Goal: Information Seeking & Learning: Find specific fact

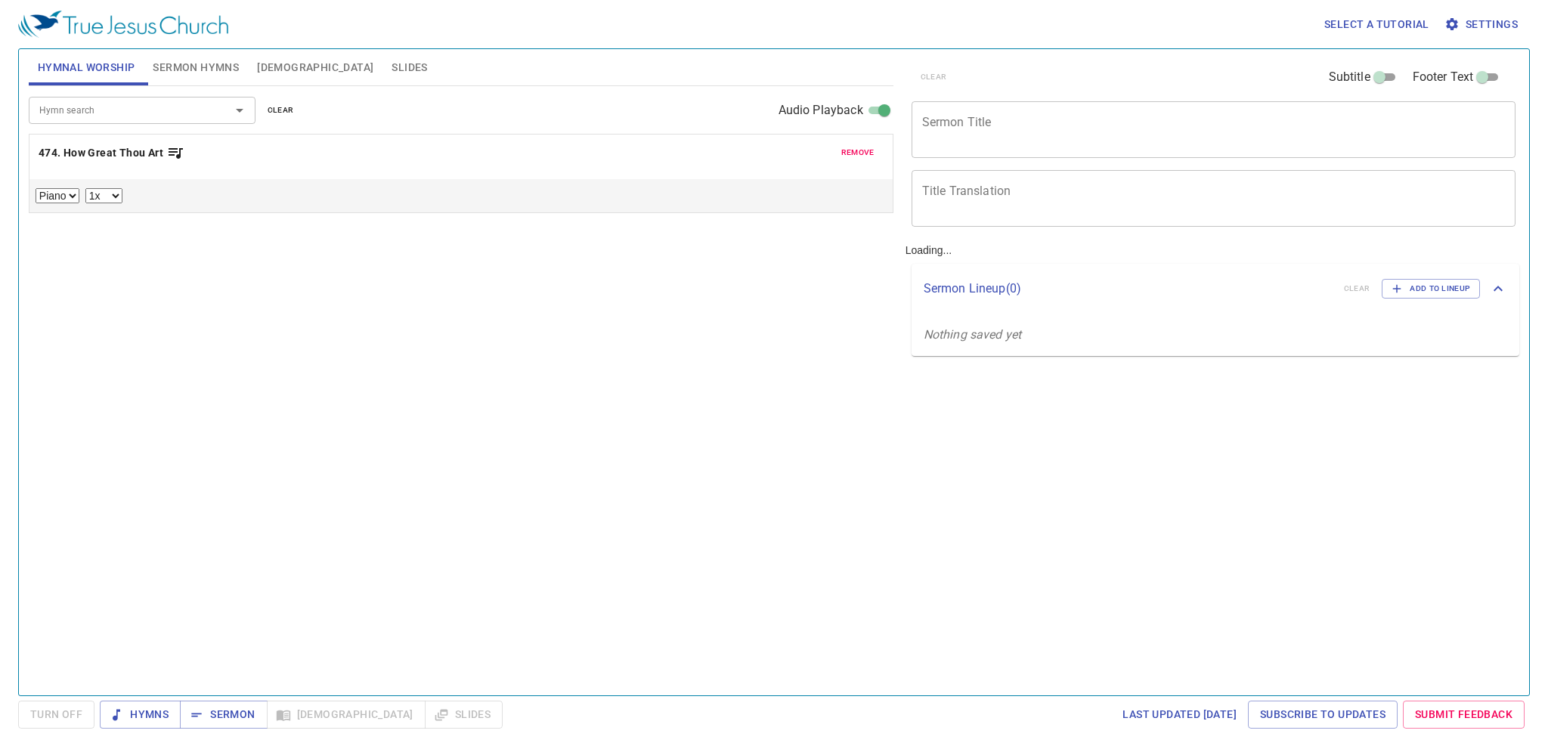
select select "1"
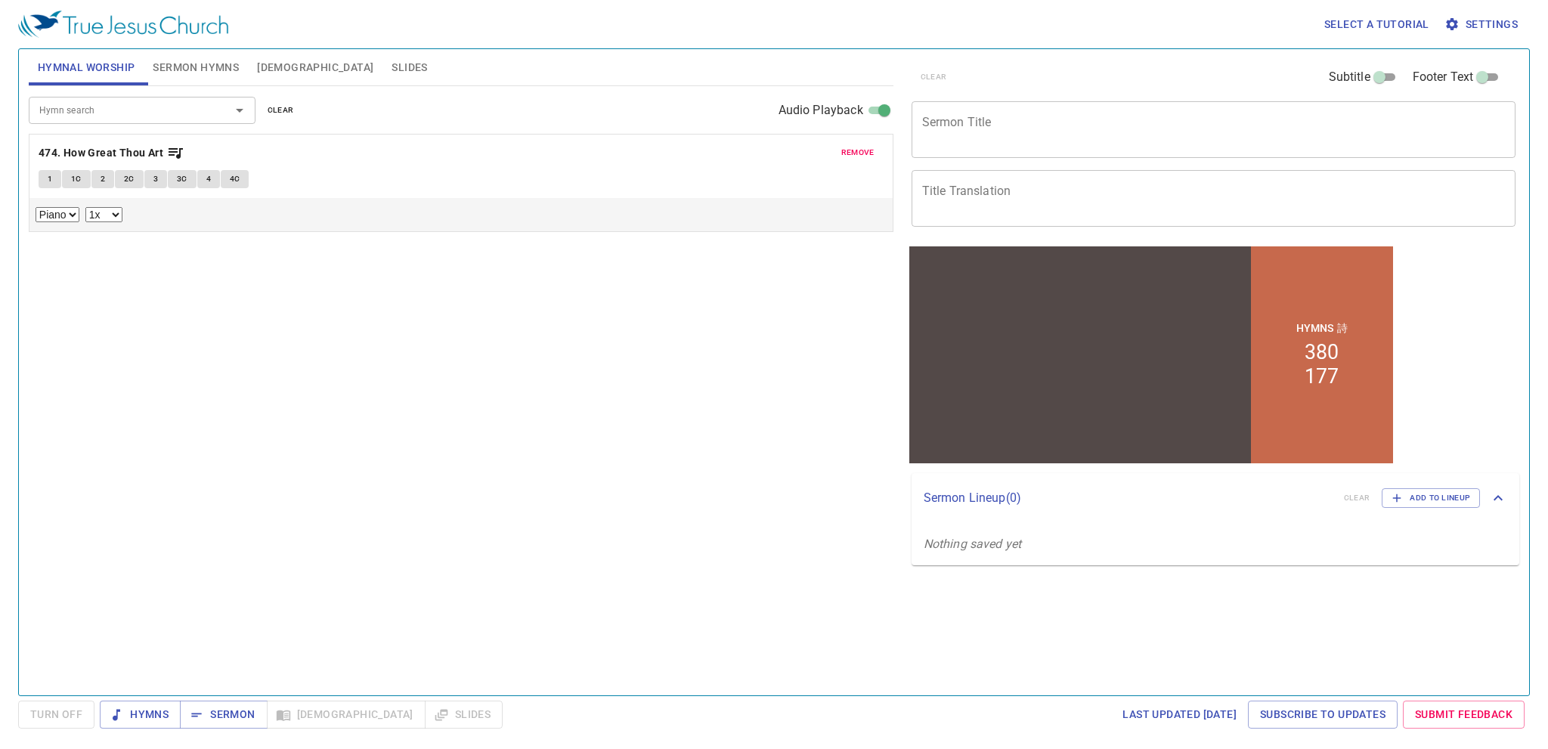
click at [183, 56] on button "Sermon Hymns" at bounding box center [196, 67] width 104 height 36
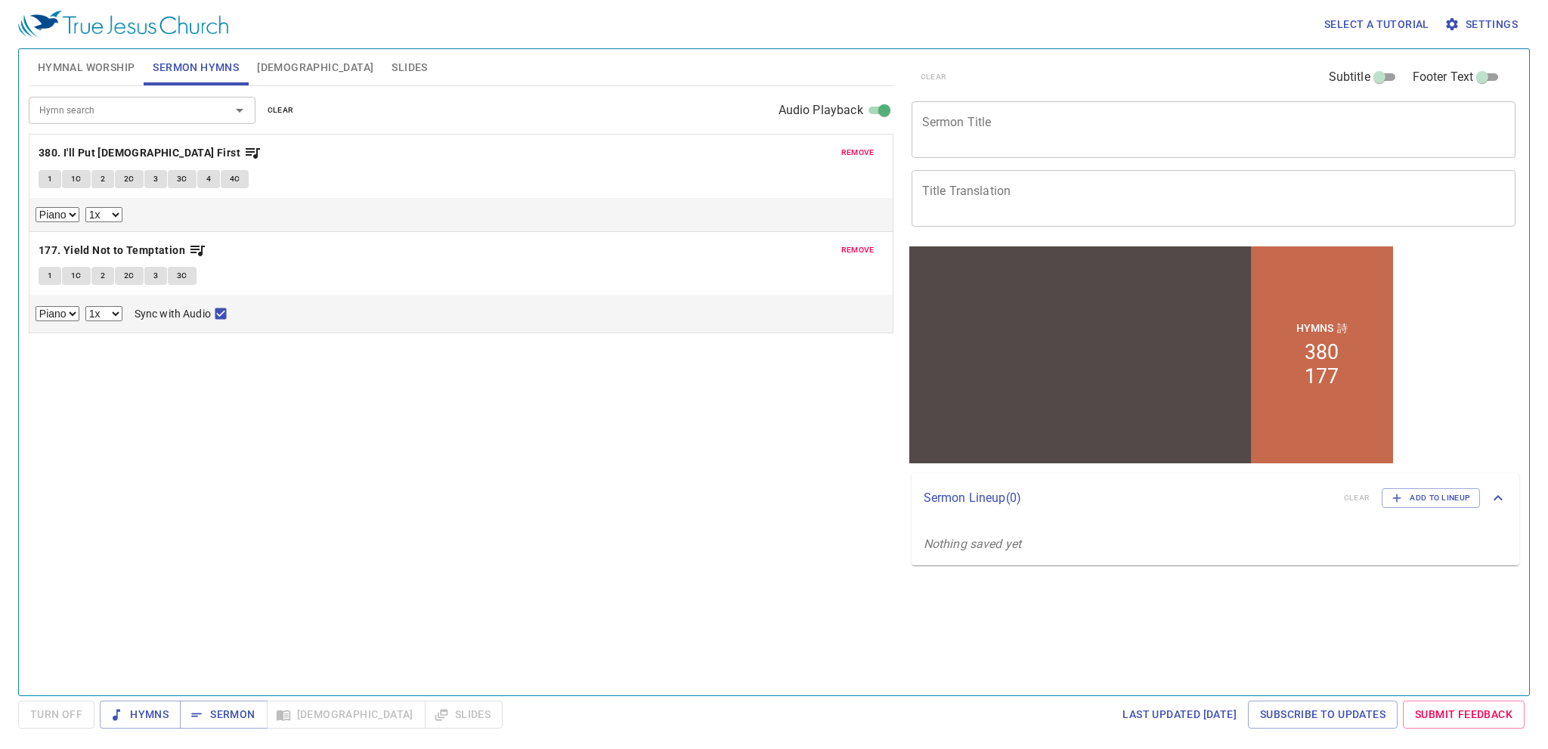
click at [283, 69] on span "[DEMOGRAPHIC_DATA]" at bounding box center [315, 67] width 116 height 19
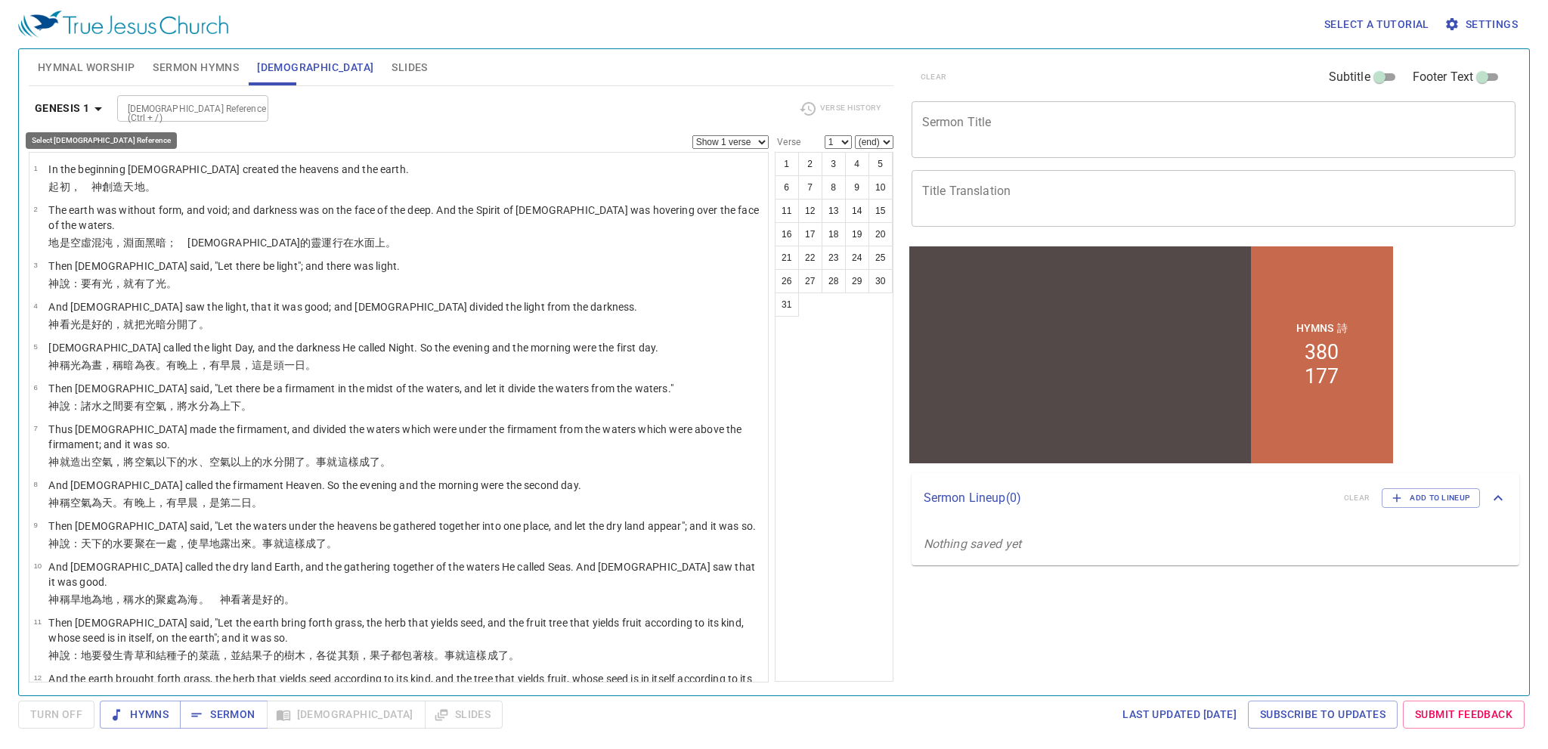
click at [67, 104] on b "Genesis 1" at bounding box center [62, 108] width 55 height 19
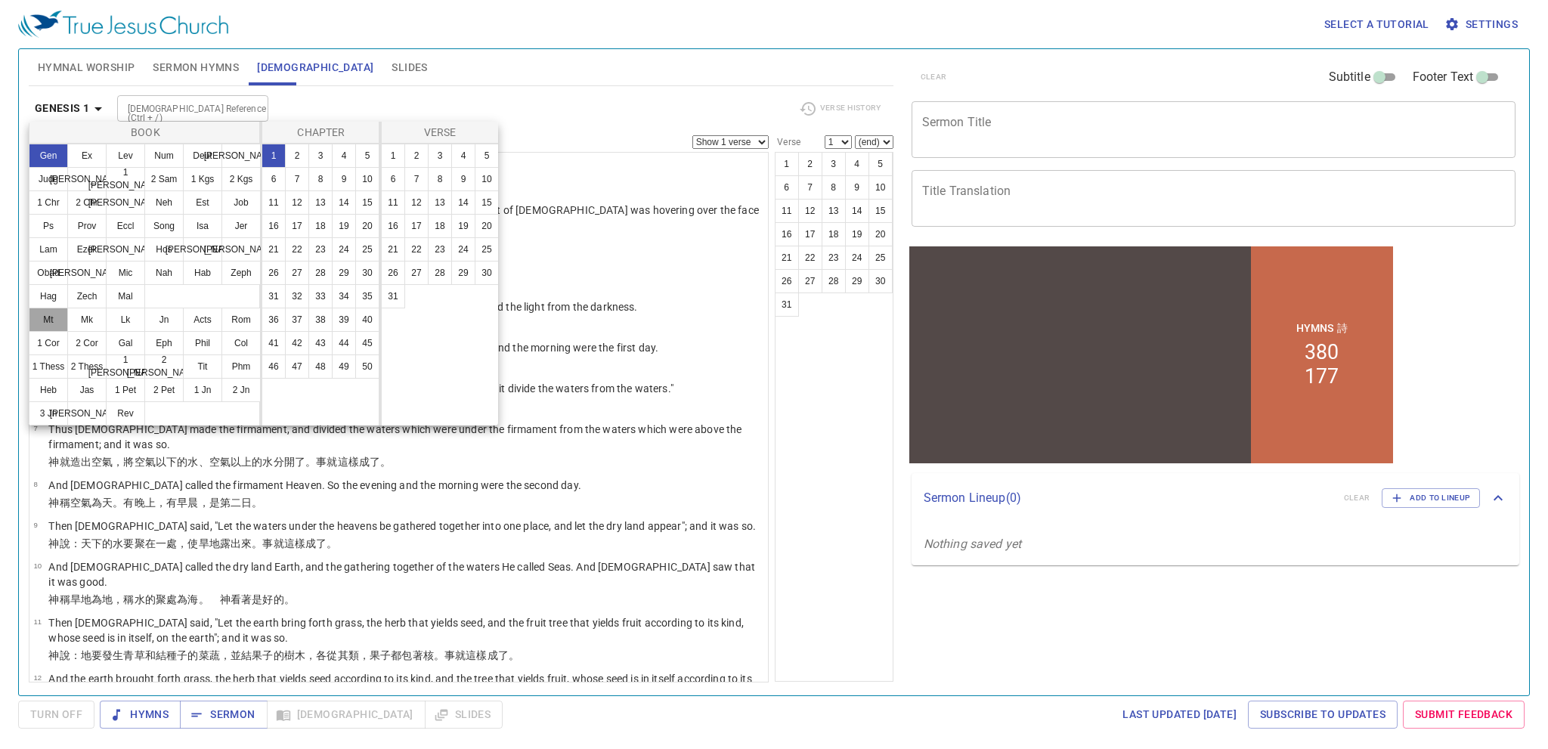
click at [51, 320] on button "Mt" at bounding box center [48, 320] width 39 height 24
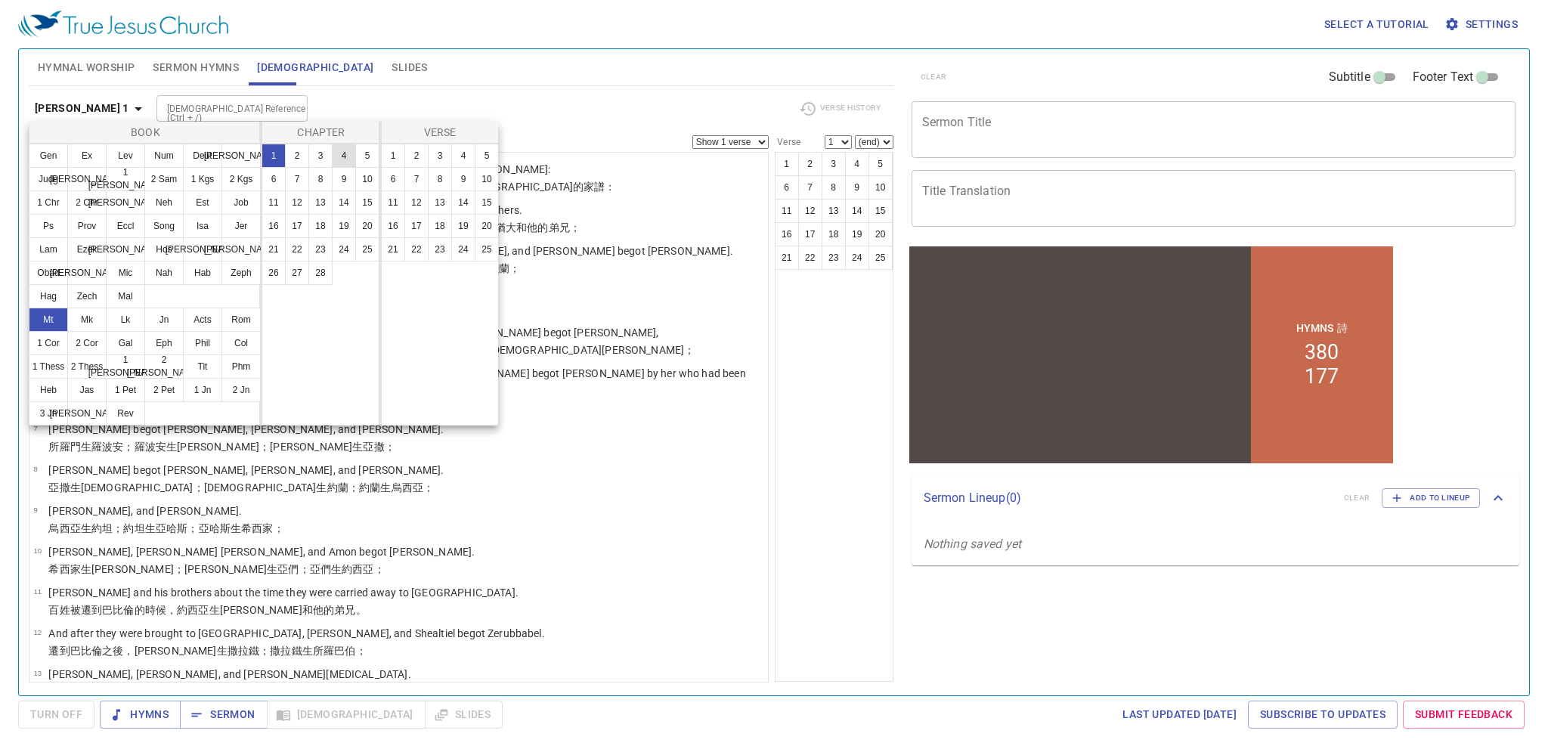
click at [335, 150] on button "4" at bounding box center [344, 156] width 24 height 24
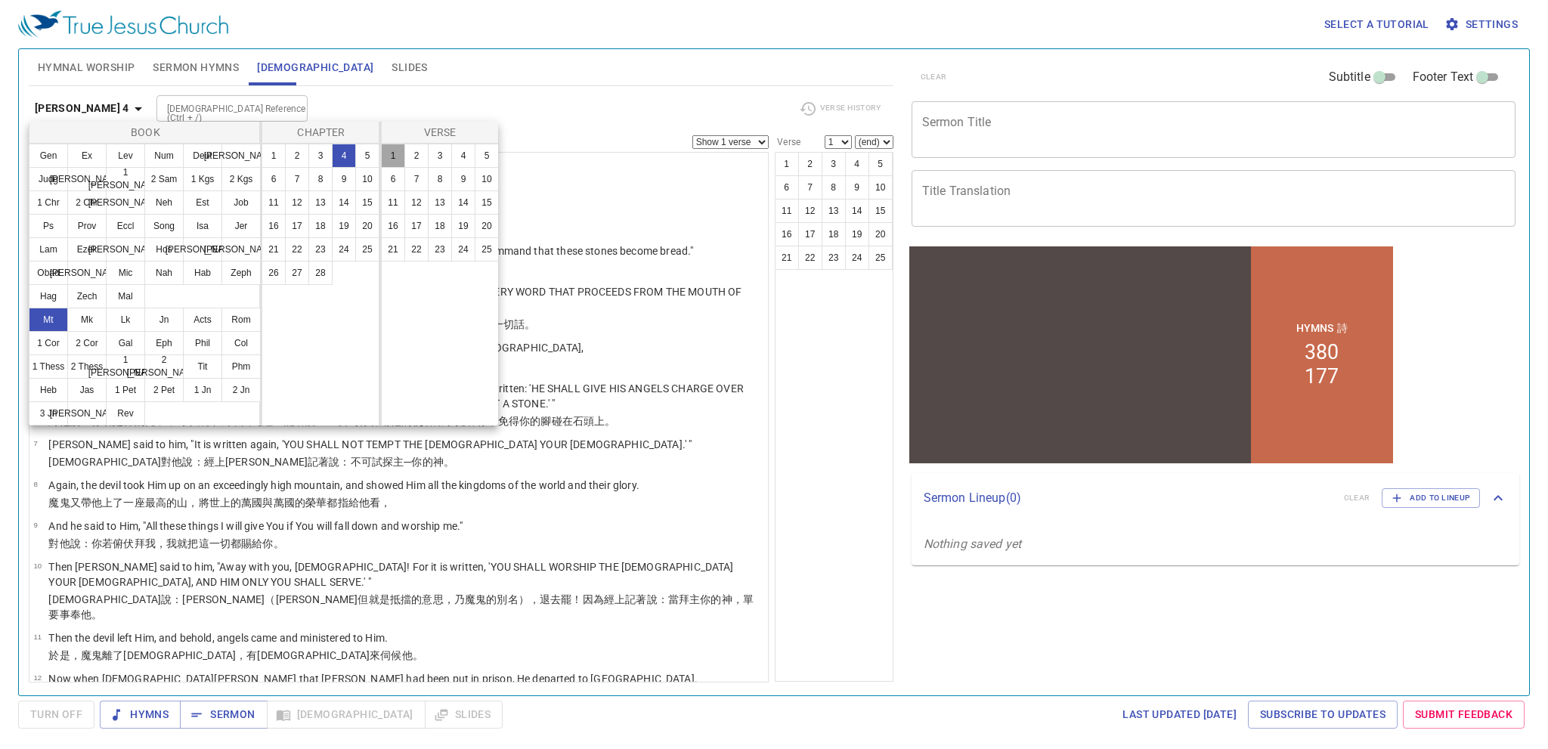
click at [389, 156] on button "1" at bounding box center [393, 156] width 24 height 24
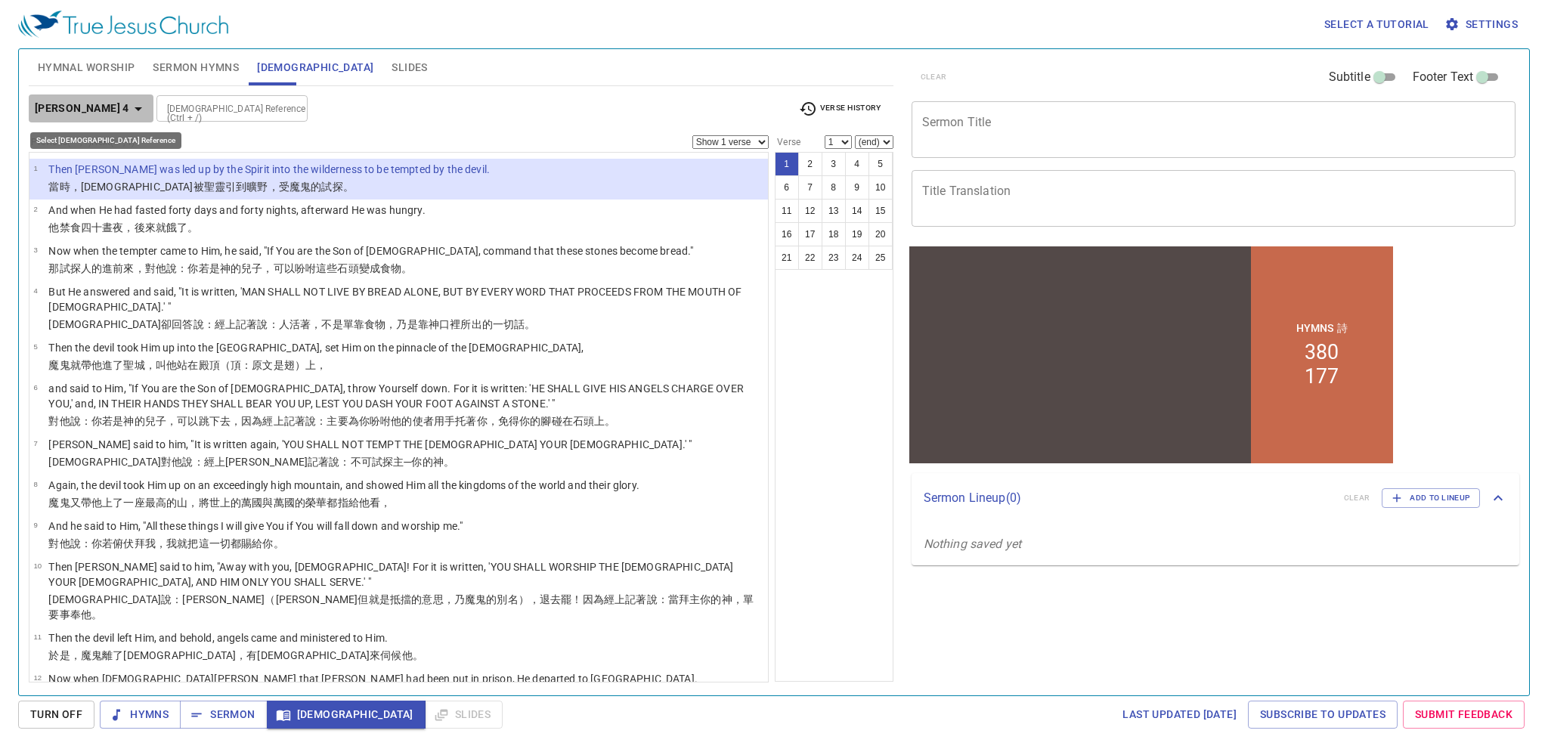
click at [129, 114] on icon "button" at bounding box center [138, 109] width 18 height 18
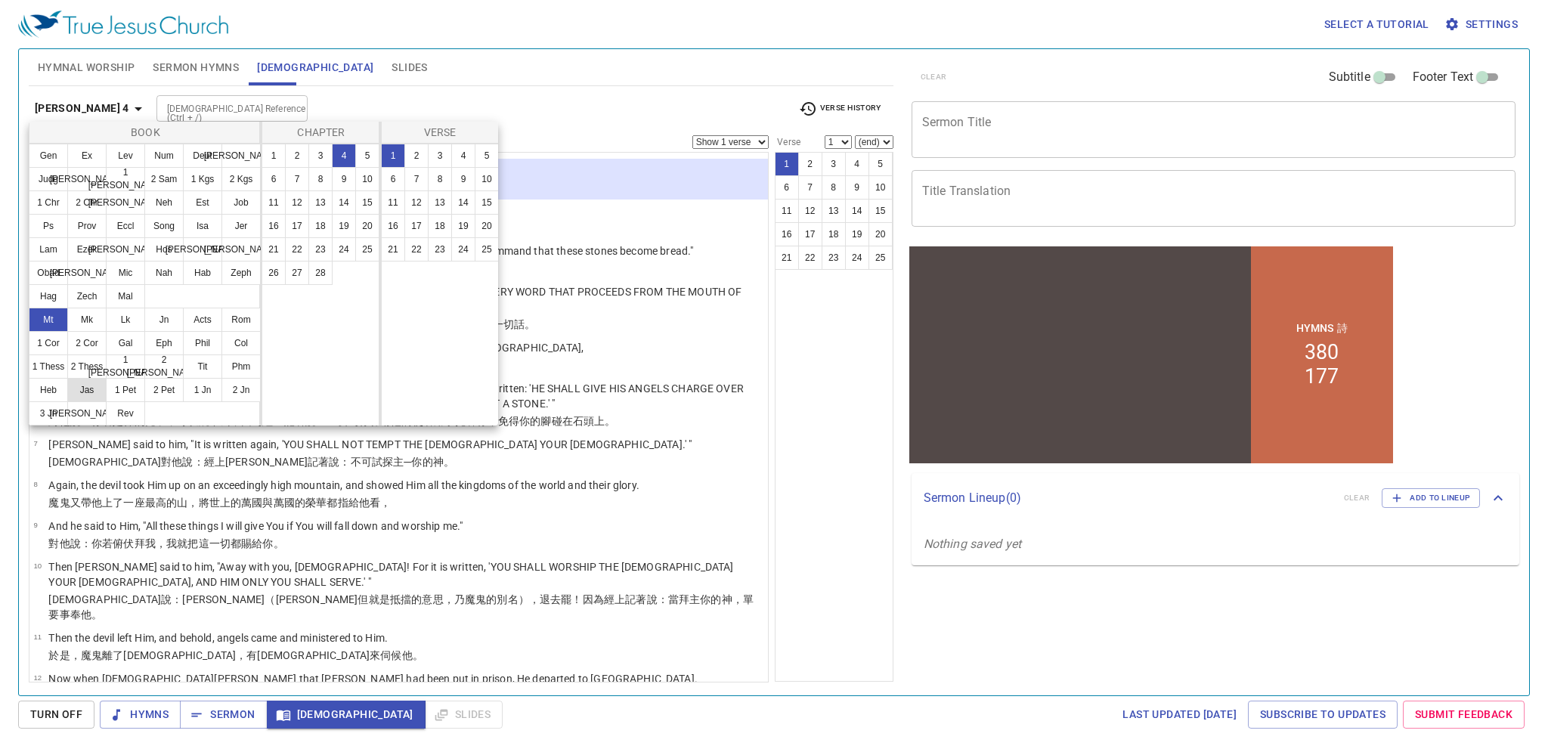
click at [83, 394] on button "Jas" at bounding box center [86, 390] width 39 height 24
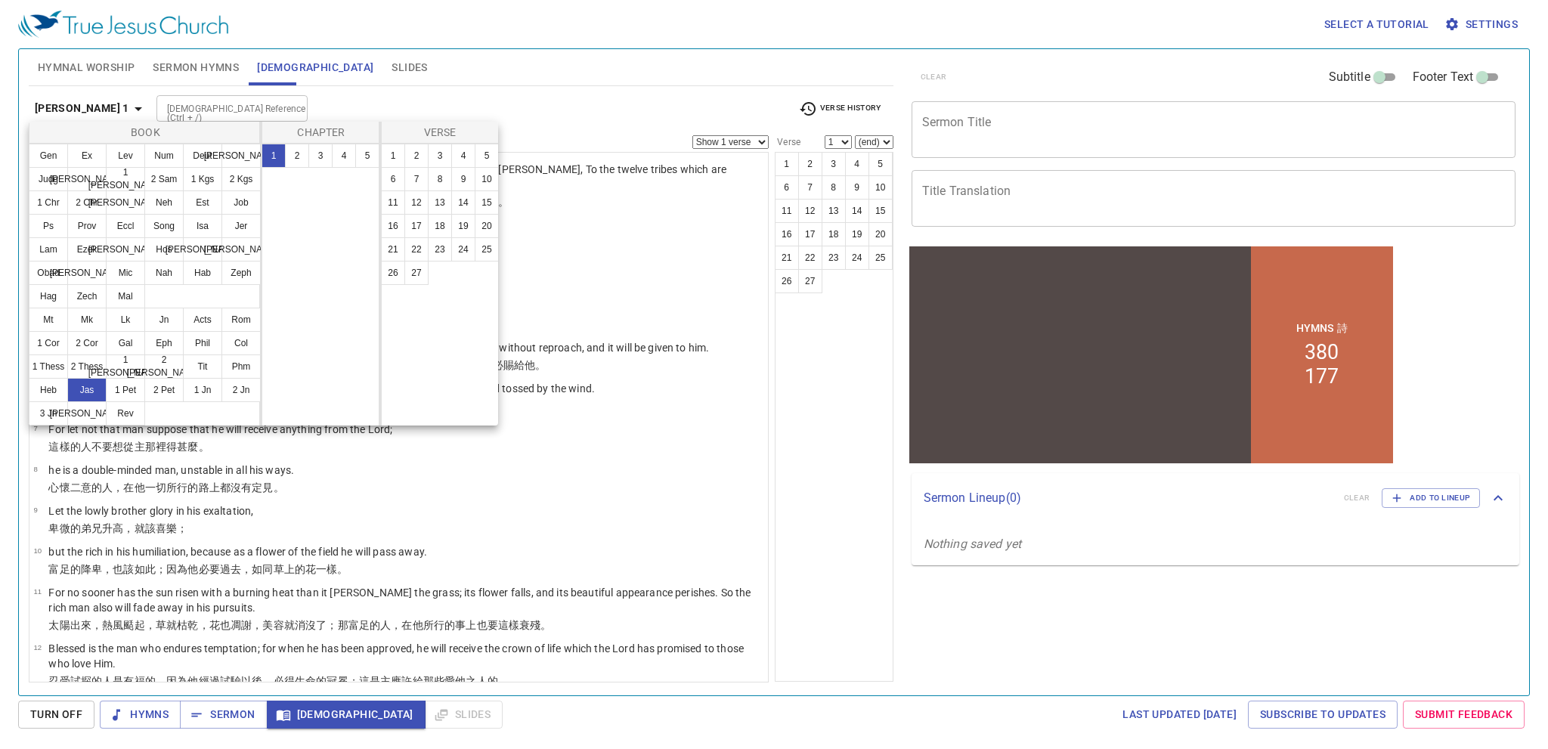
click at [798, 319] on div at bounding box center [774, 374] width 1548 height 749
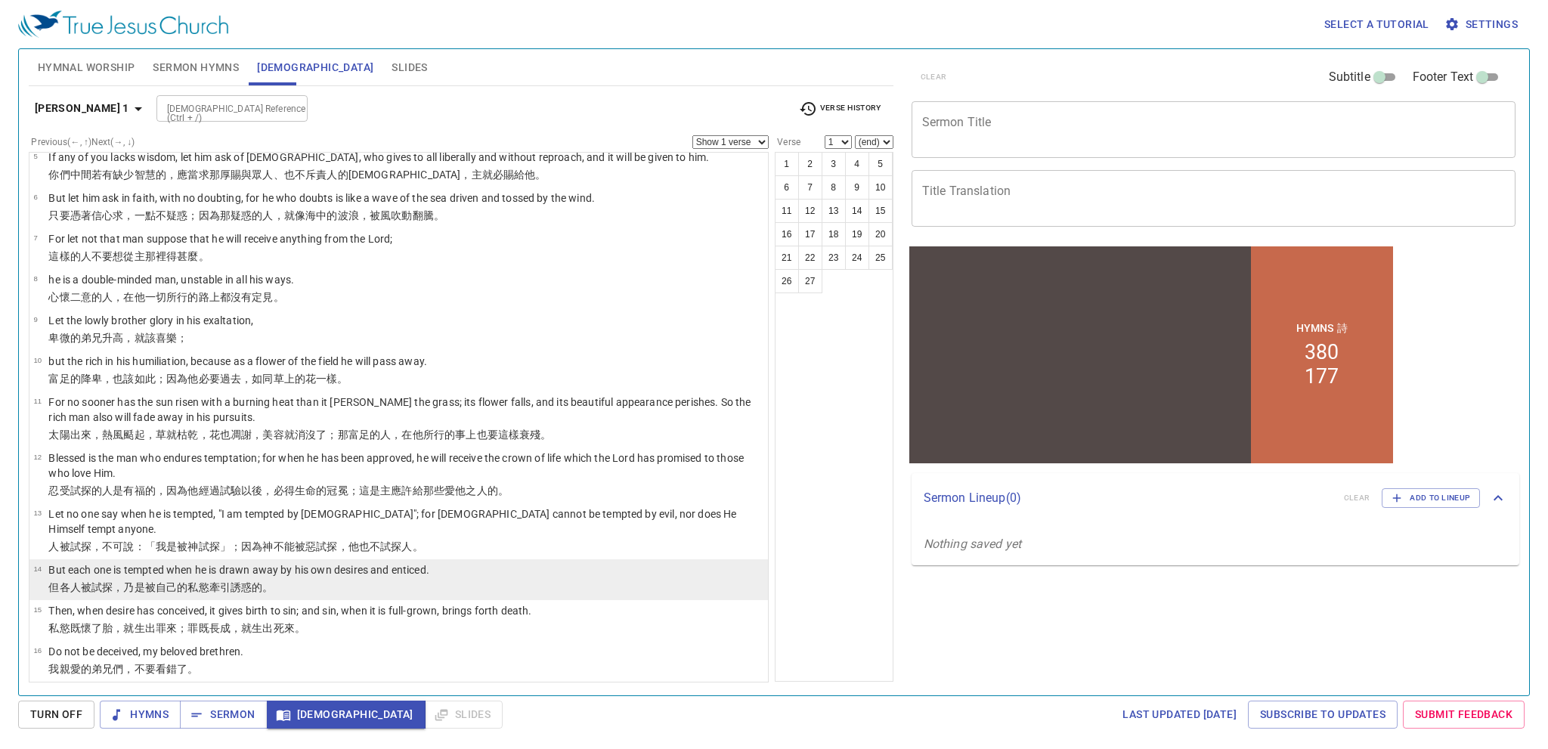
scroll to position [227, 0]
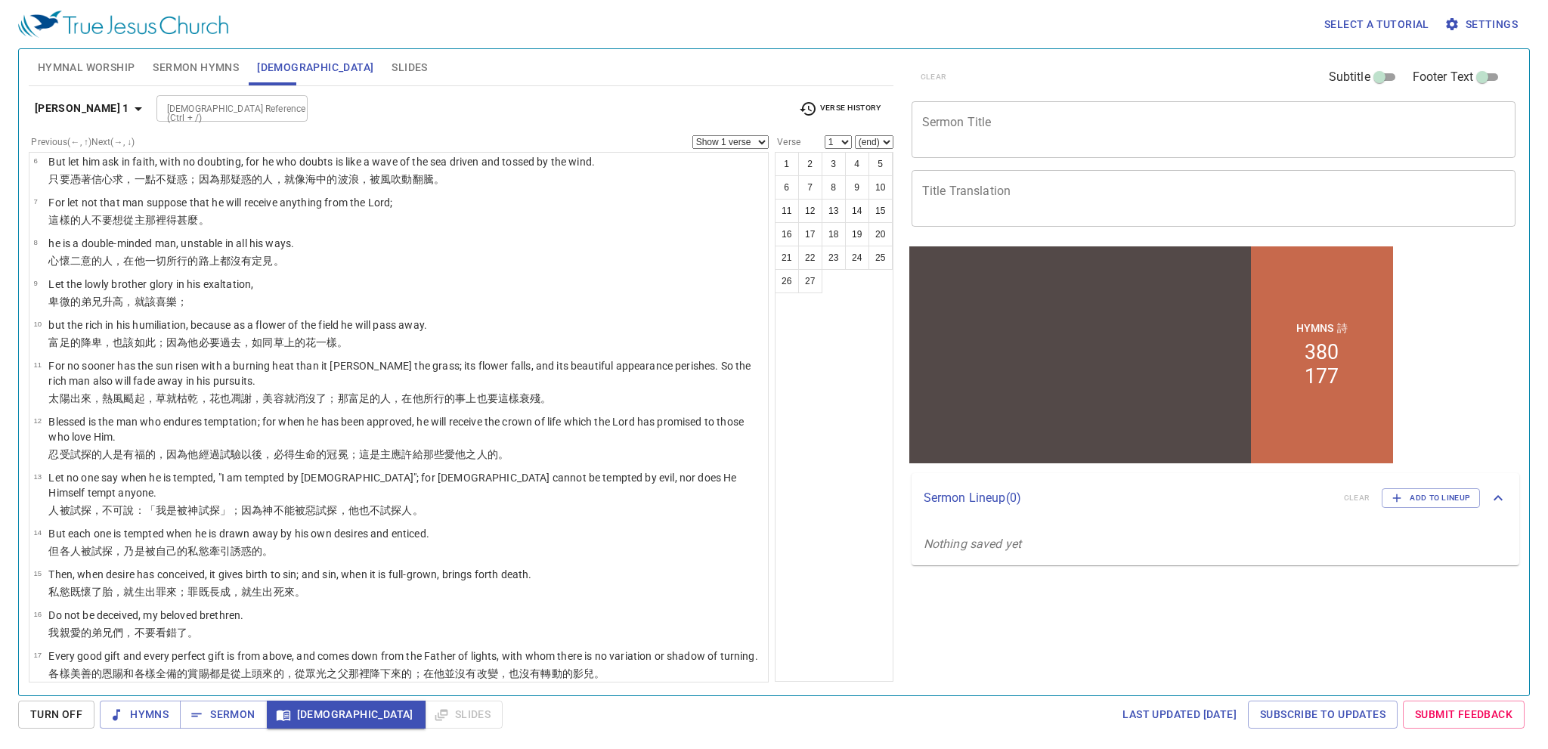
click at [822, 109] on span "Verse History" at bounding box center [840, 109] width 82 height 18
click at [813, 112] on li "[DEMOGRAPHIC_DATA]:1" at bounding box center [863, 108] width 145 height 24
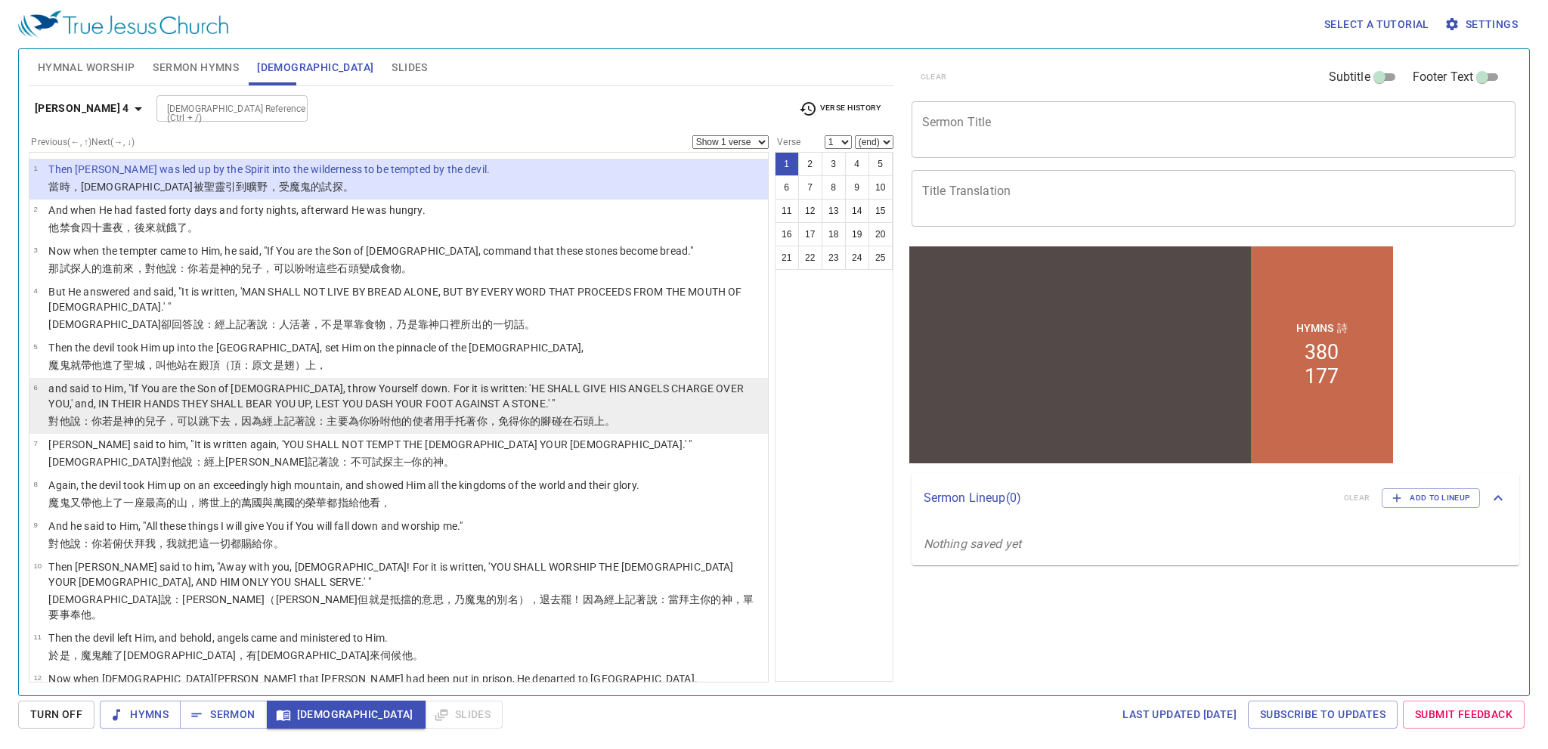
click at [636, 415] on p "對他 說 ：你 若 是 [DEMOGRAPHIC_DATA] 的兒子 ，可以跳 下去 ，因為 經上記著 說：主要為 你 吩咐 他的 使者 用 手 托著 你 ，…" at bounding box center [405, 421] width 715 height 15
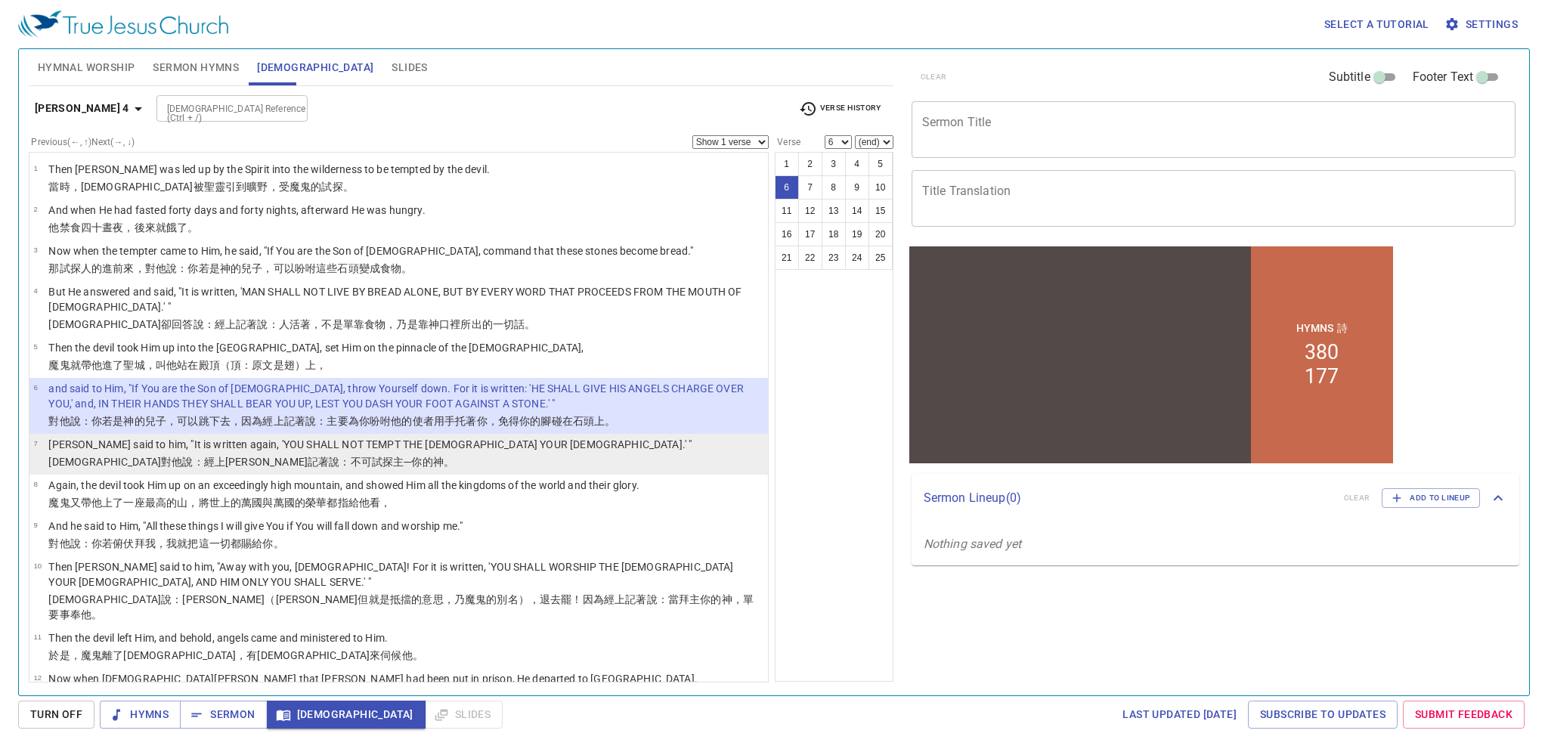
click at [500, 453] on li "7 [PERSON_NAME] said to him, "It is written again, 'YOU SHALL NOT TEMPT THE [DE…" at bounding box center [398, 454] width 739 height 41
select select "7"
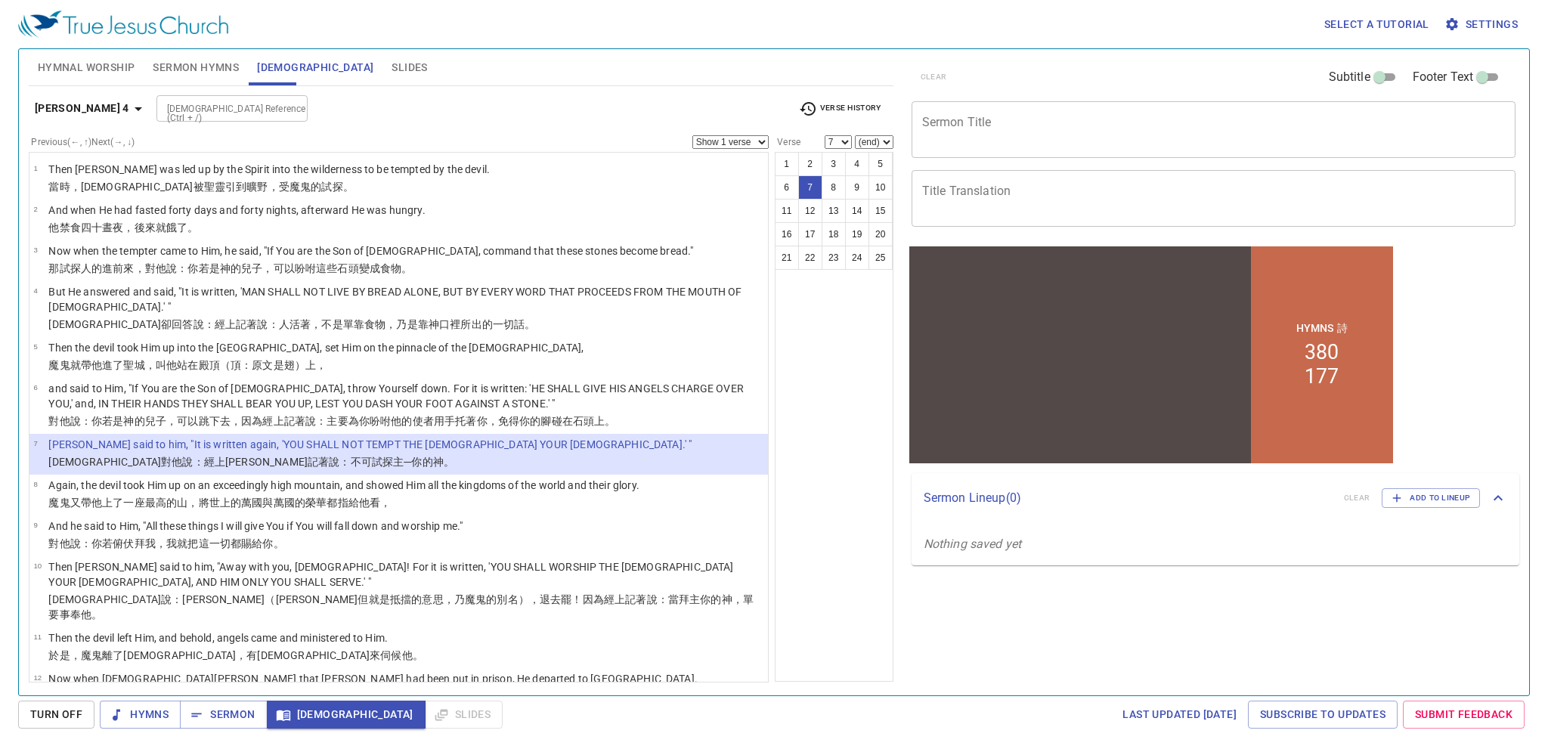
click at [843, 438] on div "1 2 3 4 5 6 7 8 9 10 11 12 13 14 15 16 17 18 19 20 21 22 23 24 25" at bounding box center [834, 417] width 119 height 530
click at [838, 434] on div "1 2 3 4 5 6 7 8 9 10 11 12 13 14 15 16 17 18 19 20 21 22 23 24 25" at bounding box center [834, 417] width 119 height 530
click at [835, 434] on div "1 2 3 4 5 6 7 8 9 10 11 12 13 14 15 16 17 18 19 20 21 22 23 24 25" at bounding box center [834, 417] width 119 height 530
